Goal: Task Accomplishment & Management: Use online tool/utility

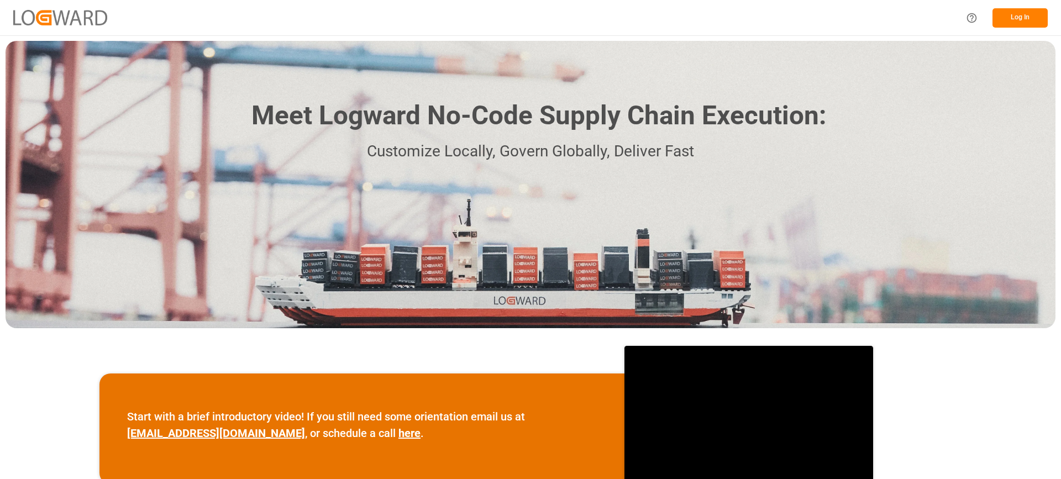
click at [1014, 15] on button "Log In" at bounding box center [1019, 17] width 55 height 19
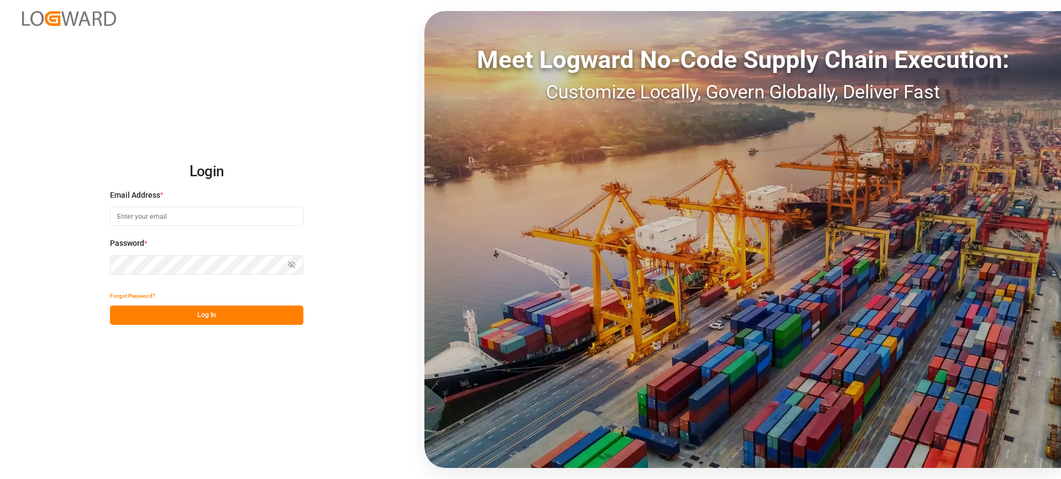
type input "[EMAIL_ADDRESS][PERSON_NAME][DOMAIN_NAME]"
click at [242, 314] on button "Log In" at bounding box center [206, 315] width 193 height 19
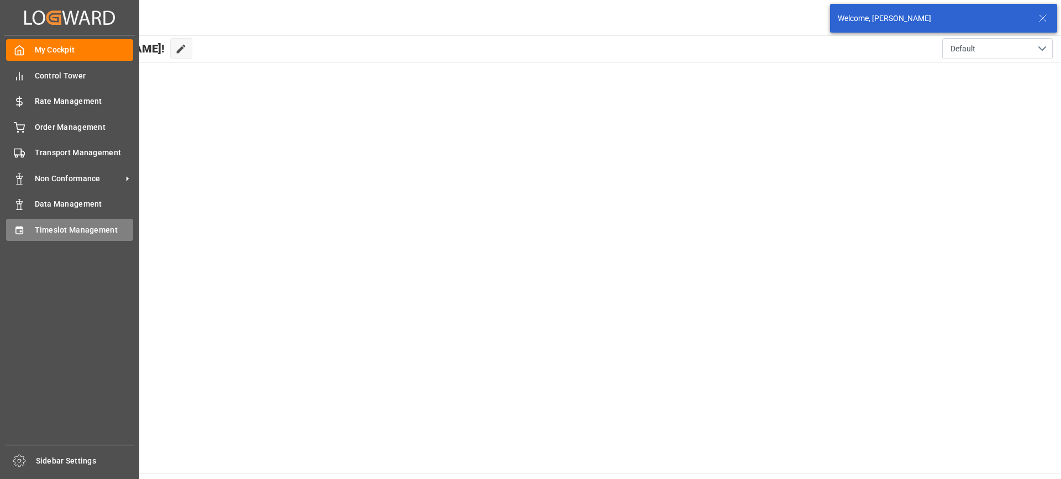
click at [15, 230] on icon at bounding box center [19, 230] width 11 height 11
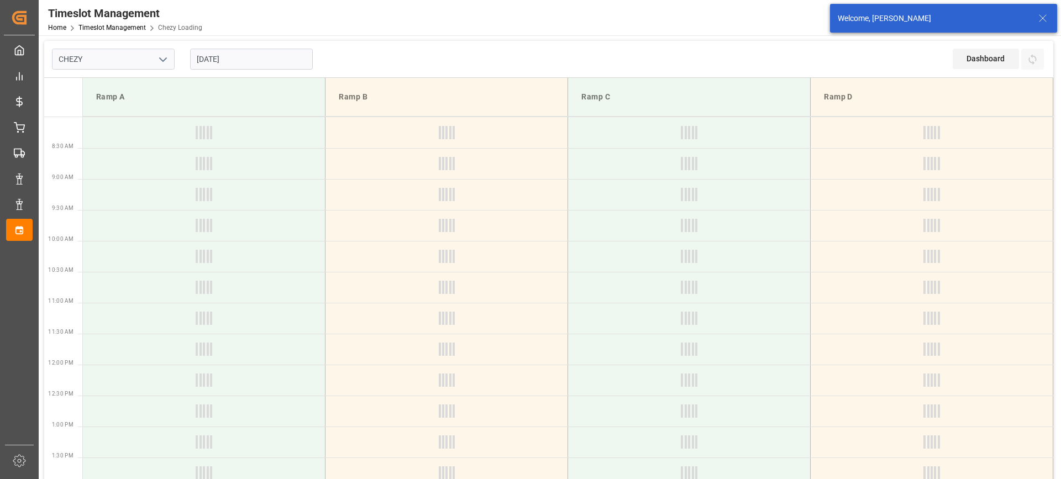
type input "Chezy Loading"
